Goal: Navigation & Orientation: Find specific page/section

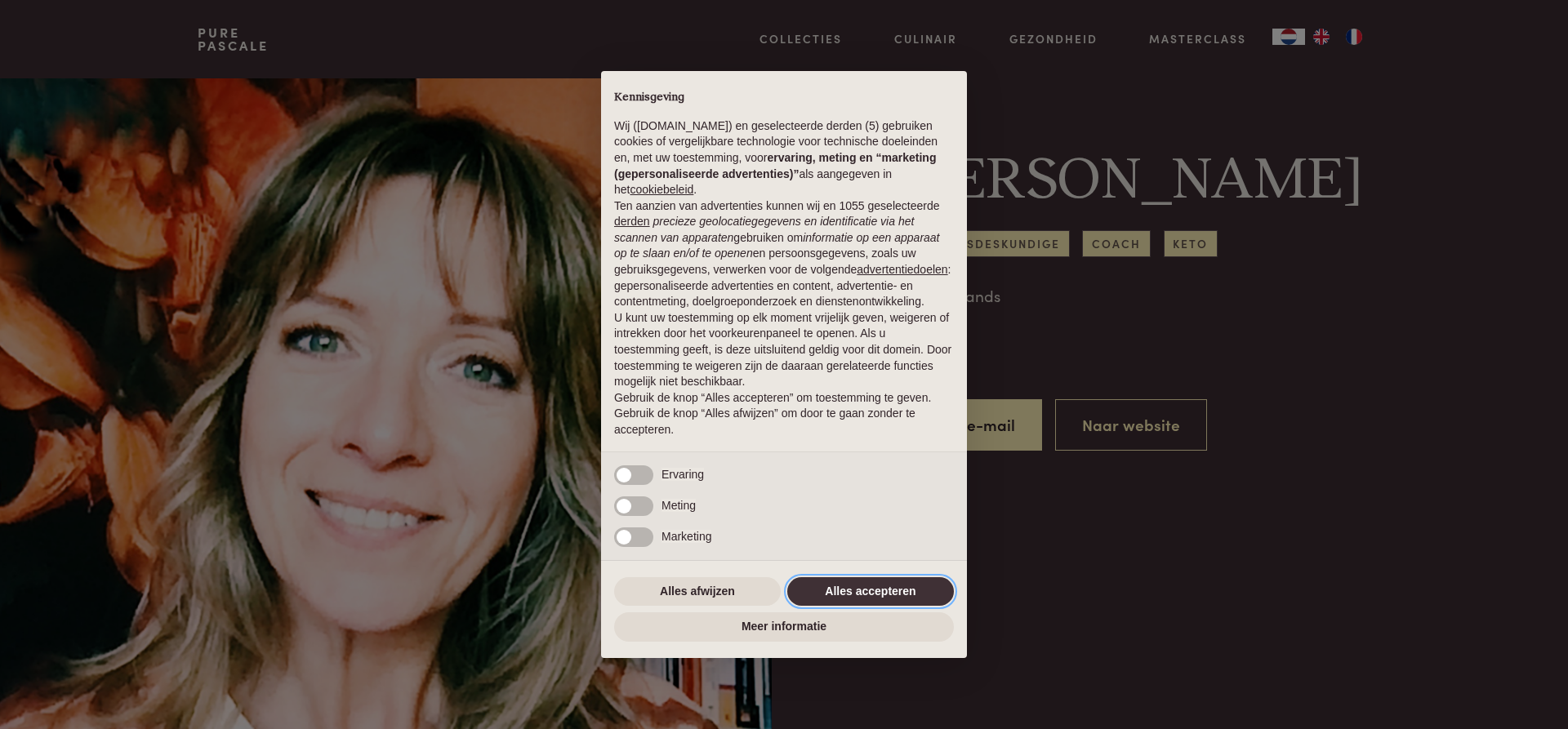
click at [915, 592] on button "Alles accepteren" at bounding box center [870, 592] width 166 height 30
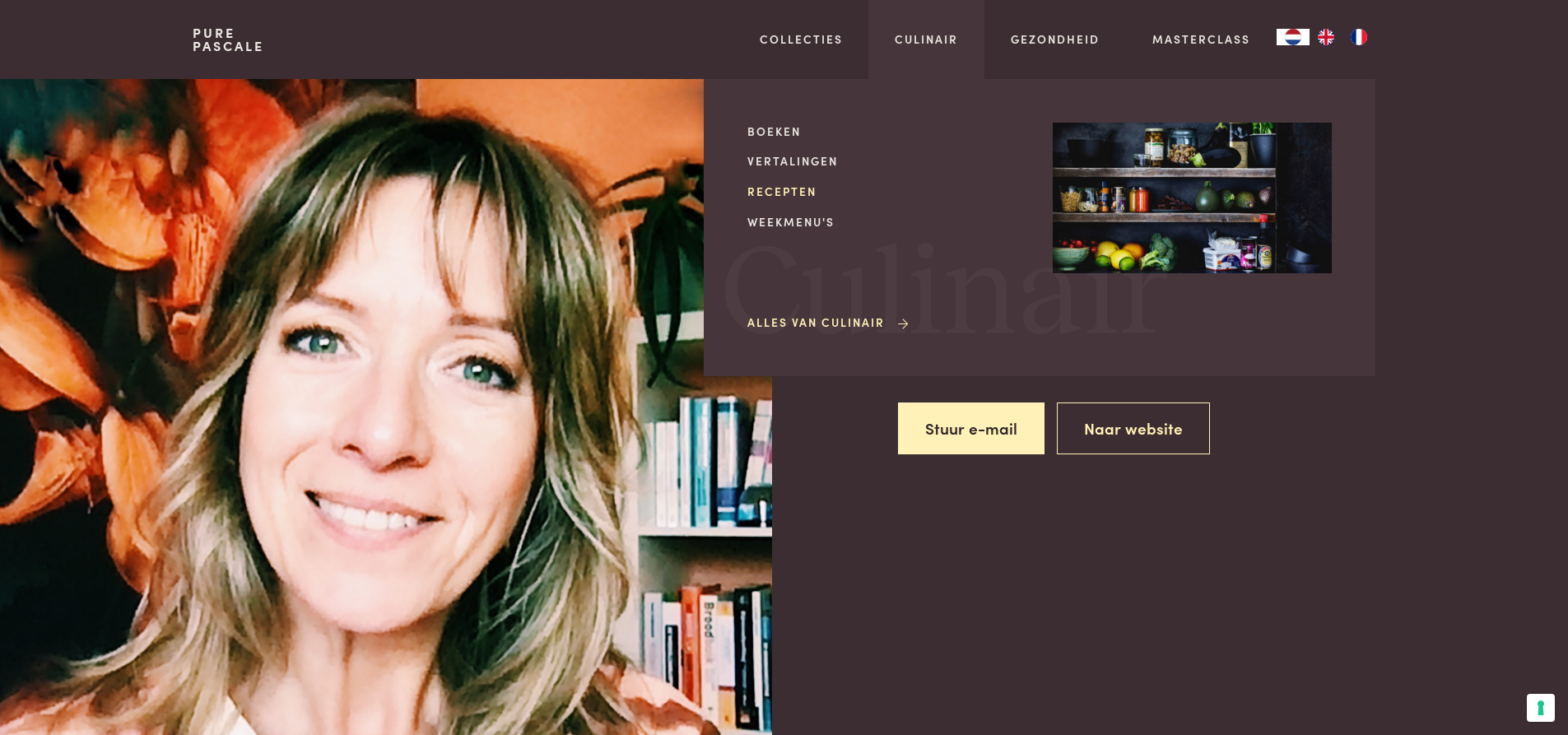
click at [800, 192] on link "Recepten" at bounding box center [887, 191] width 279 height 18
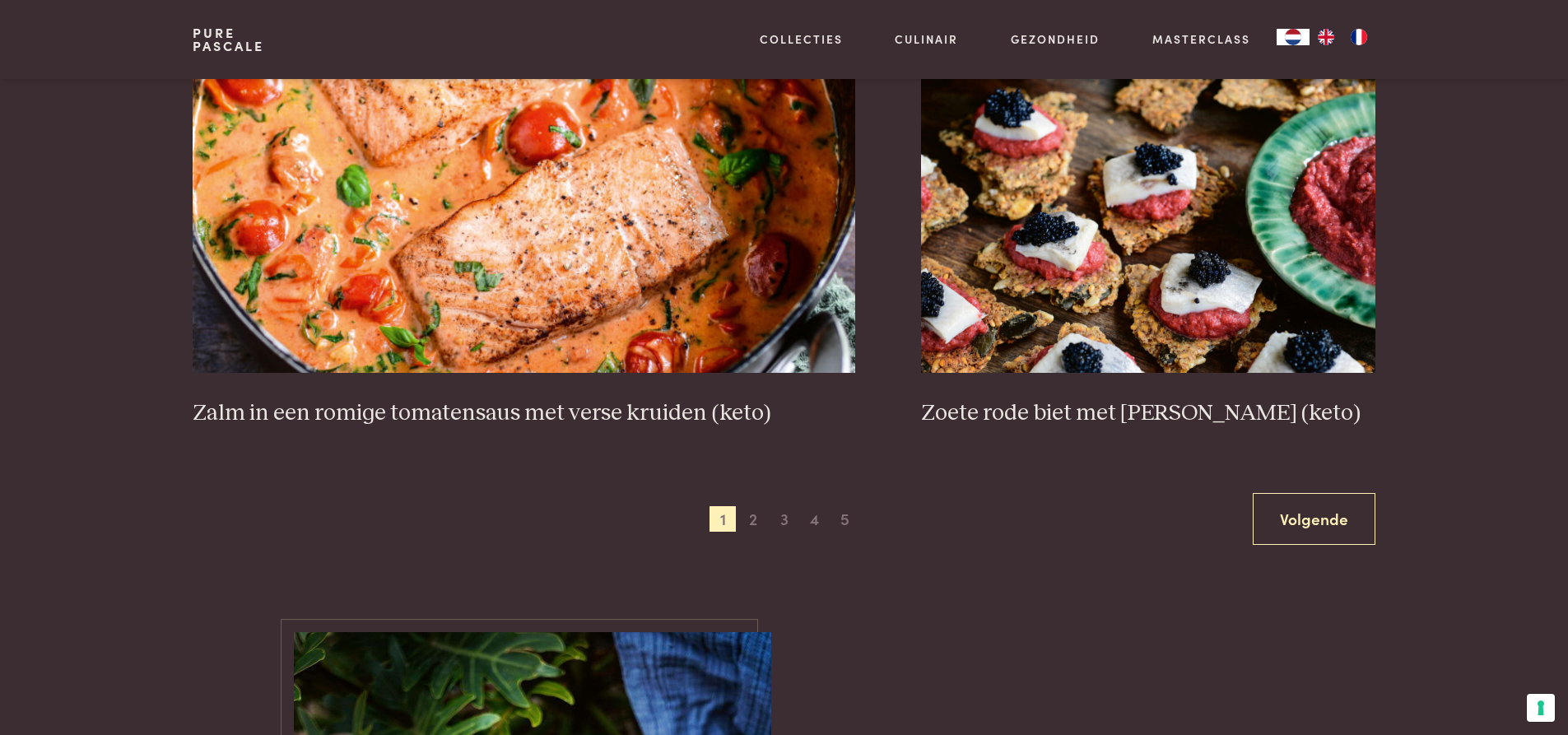
scroll to position [3211, 0]
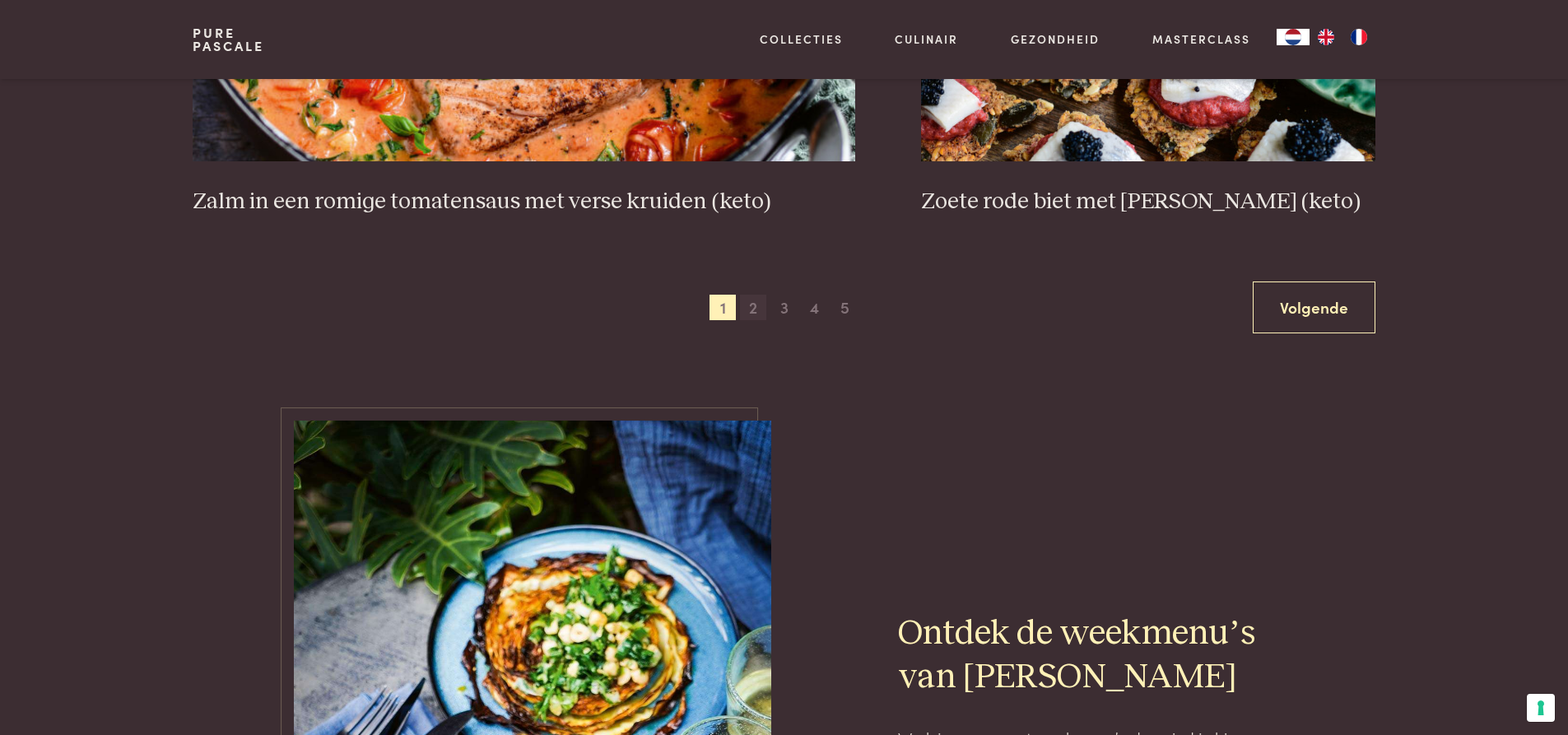
click at [758, 312] on span "2" at bounding box center [753, 308] width 26 height 26
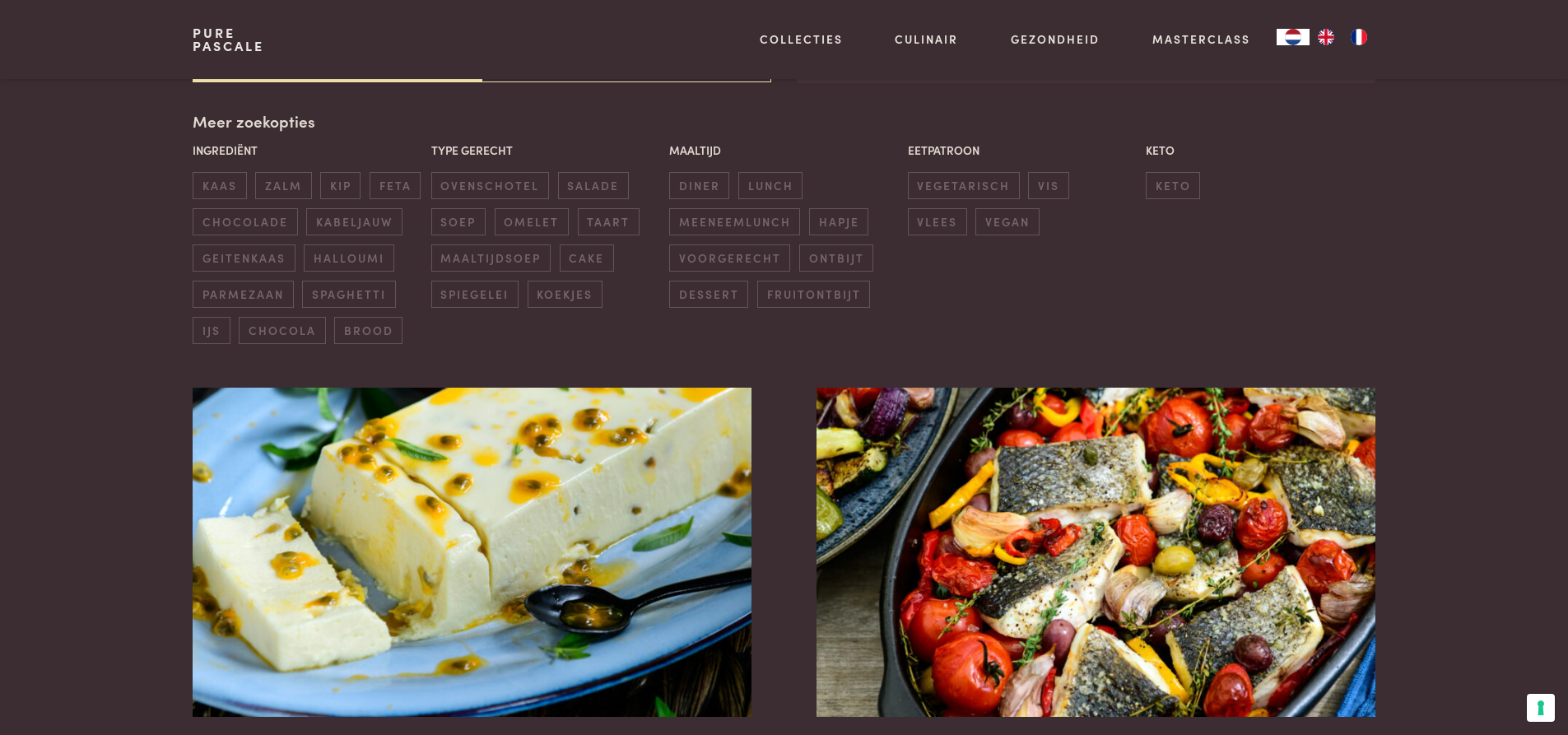
scroll to position [378, 0]
